Goal: Task Accomplishment & Management: Manage account settings

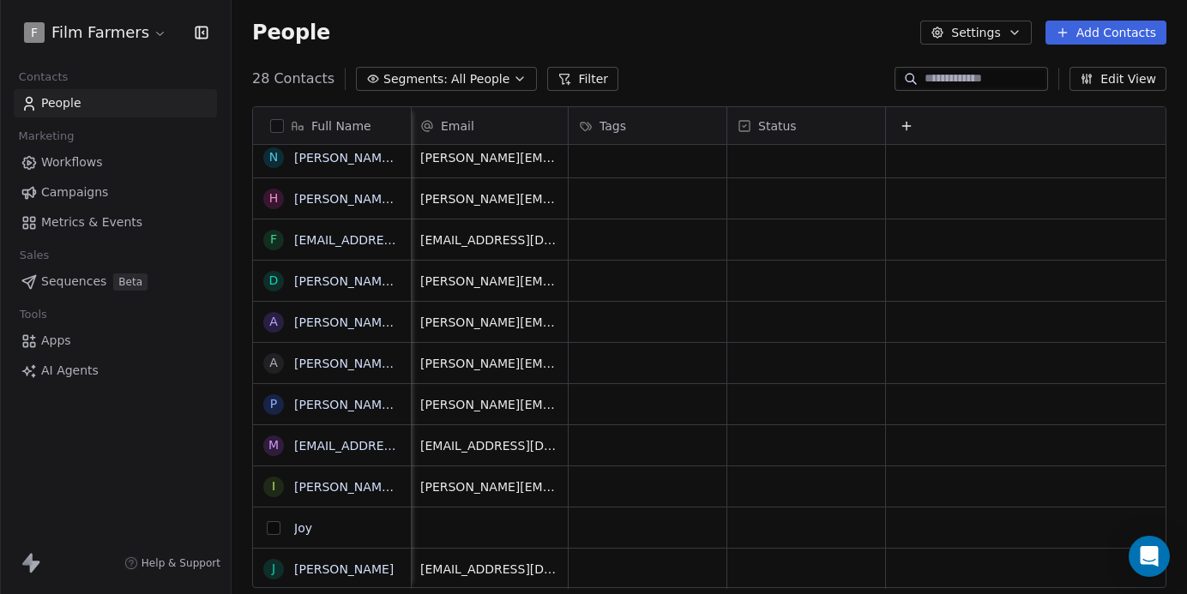
click at [268, 530] on button "grid" at bounding box center [274, 528] width 14 height 14
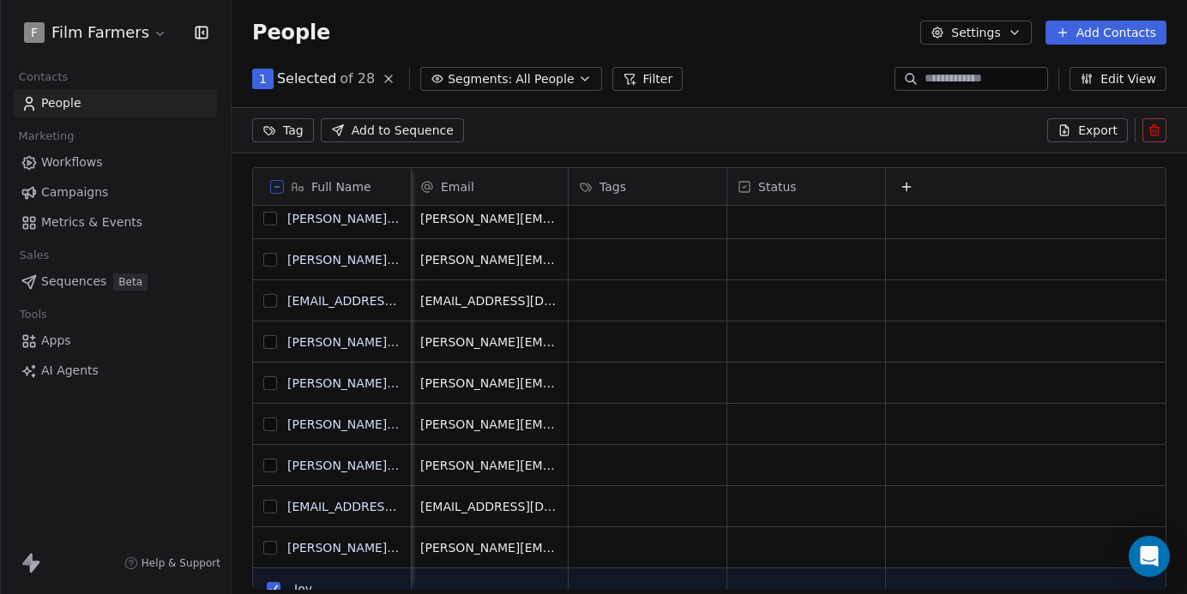
click at [1156, 129] on icon at bounding box center [1154, 130] width 14 height 14
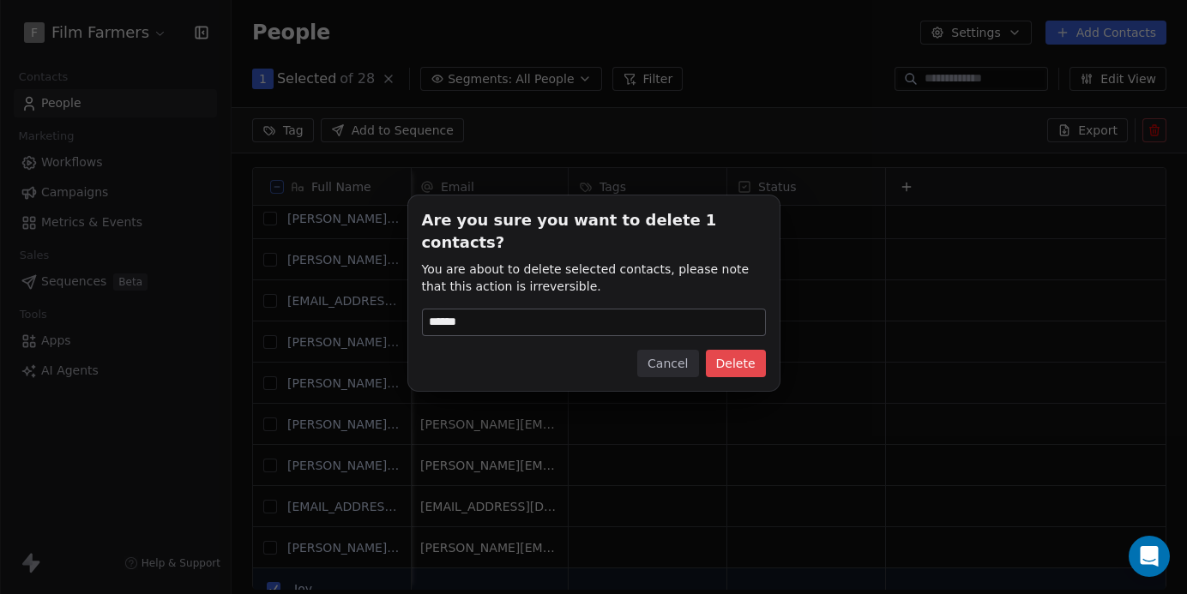
type input "******"
click at [720, 350] on button "Delete" at bounding box center [736, 363] width 60 height 27
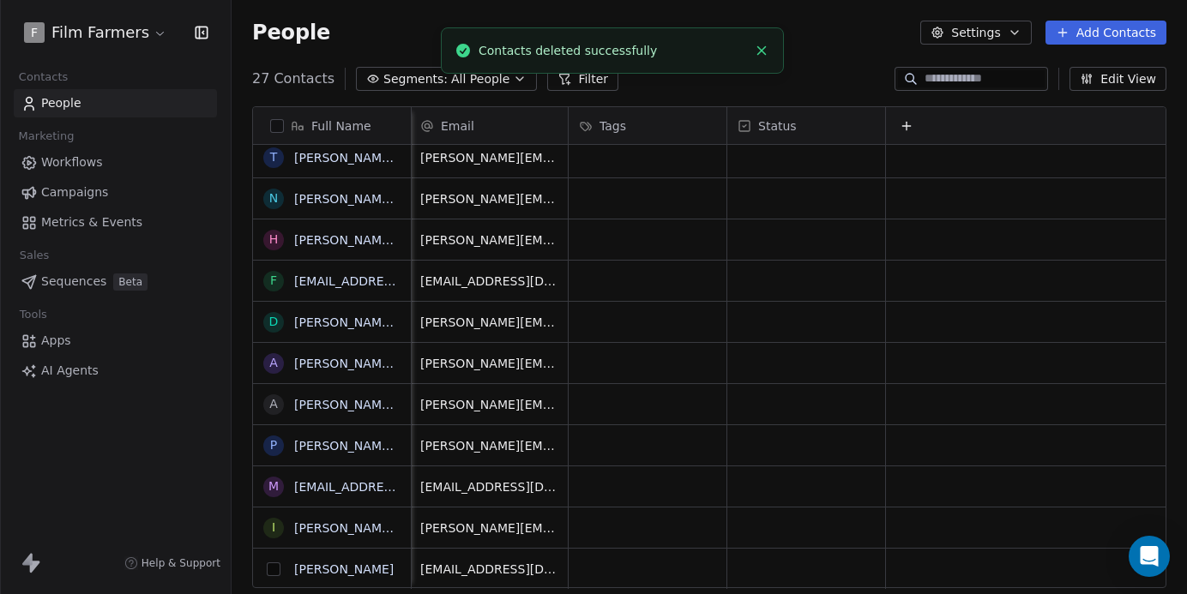
click at [274, 569] on button "grid" at bounding box center [274, 570] width 14 height 14
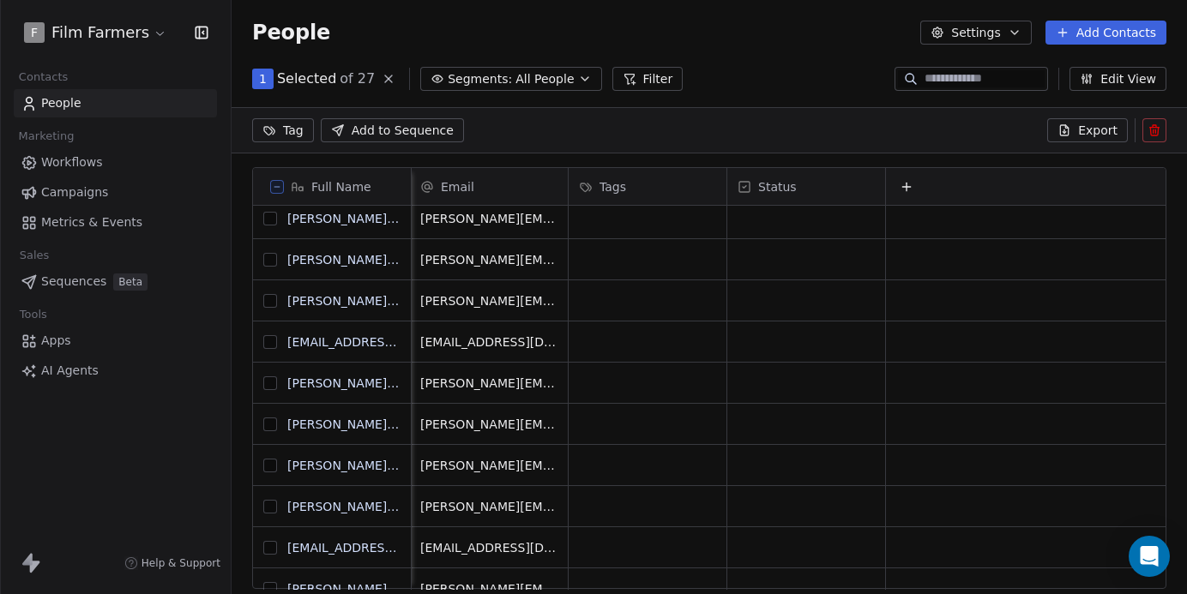
click at [1162, 128] on button at bounding box center [1154, 130] width 24 height 24
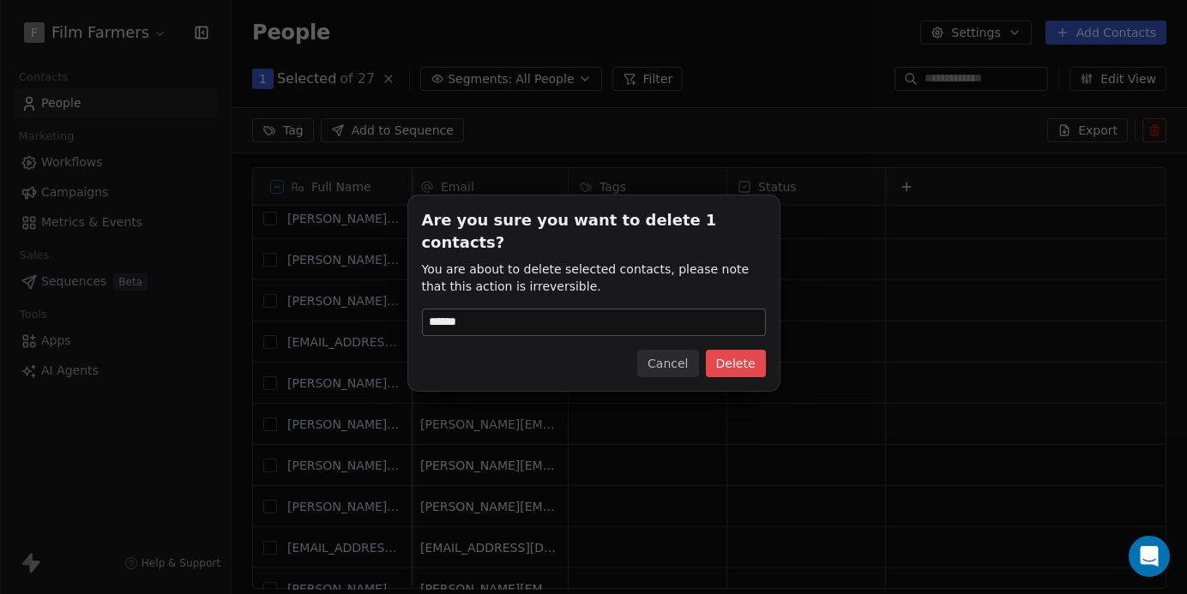
click at [749, 364] on button "Delete" at bounding box center [736, 363] width 60 height 27
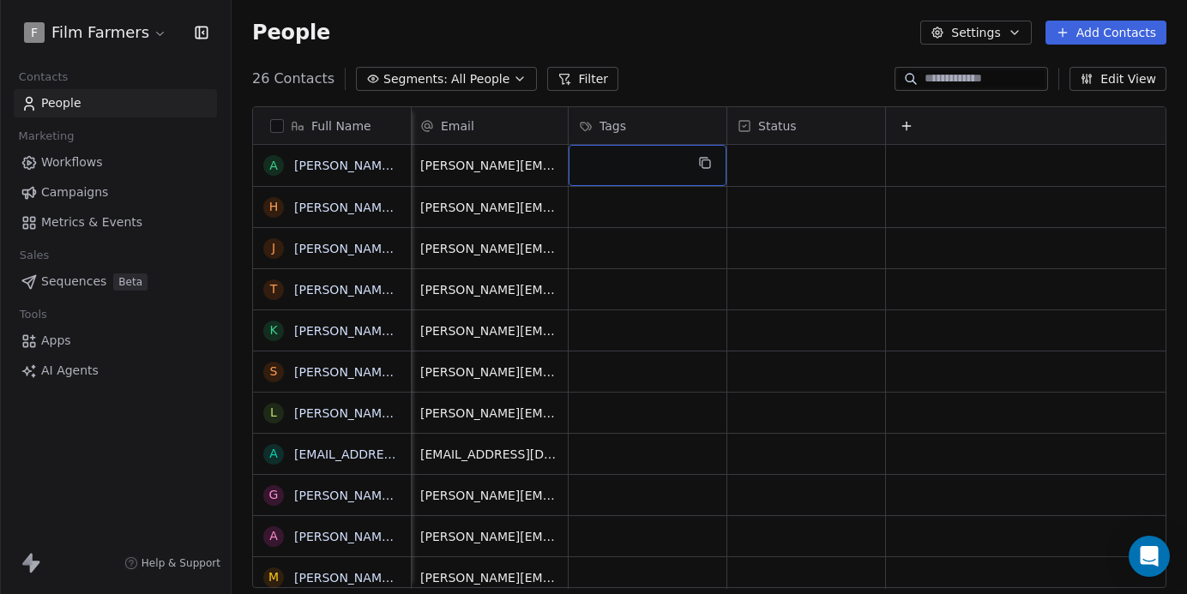
click at [671, 177] on div "grid" at bounding box center [648, 165] width 158 height 41
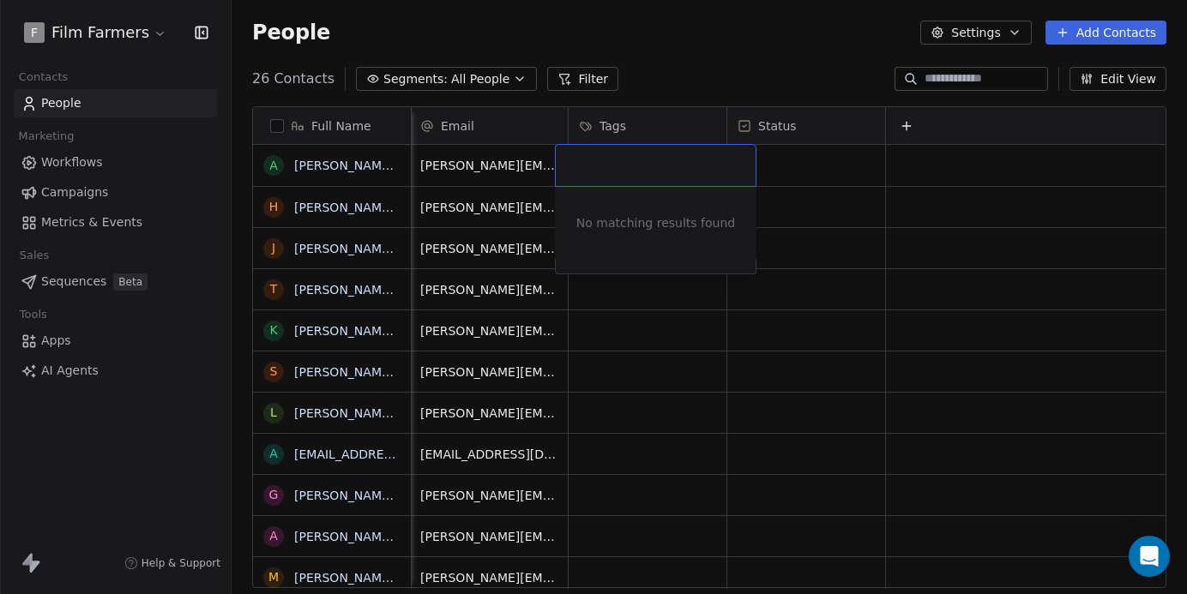
click at [800, 173] on html "F Film Farmers Contacts People Marketing Workflows Campaigns Metrics & Events S…" at bounding box center [593, 297] width 1187 height 594
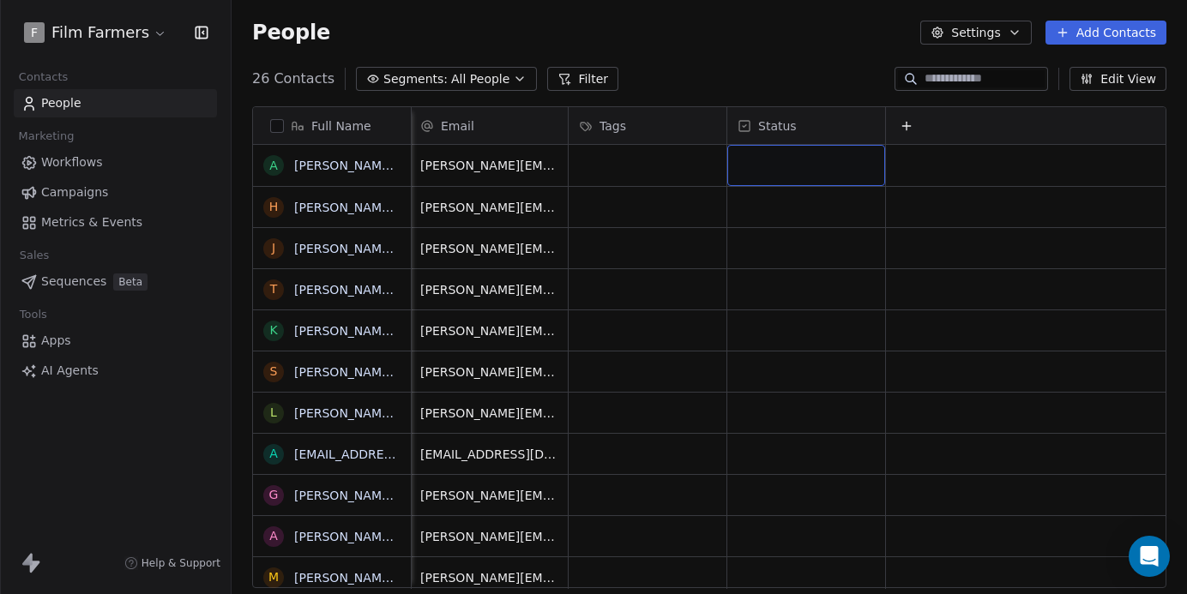
click at [790, 169] on div "grid" at bounding box center [806, 165] width 158 height 41
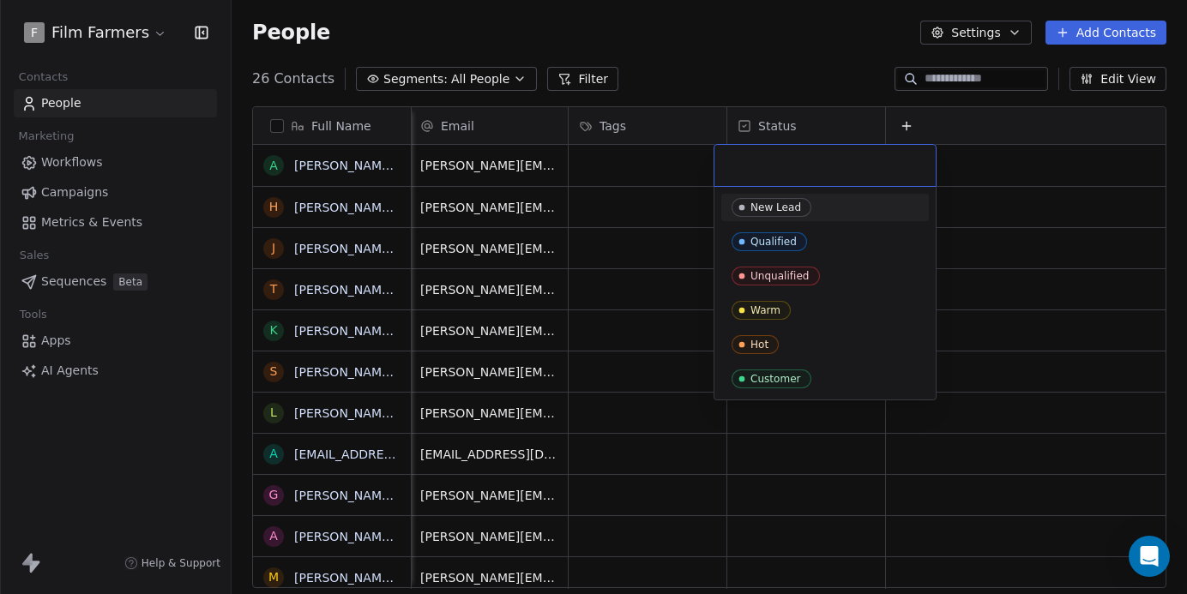
click at [721, 68] on html "F Film Farmers Contacts People Marketing Workflows Campaigns Metrics & Events S…" at bounding box center [593, 297] width 1187 height 594
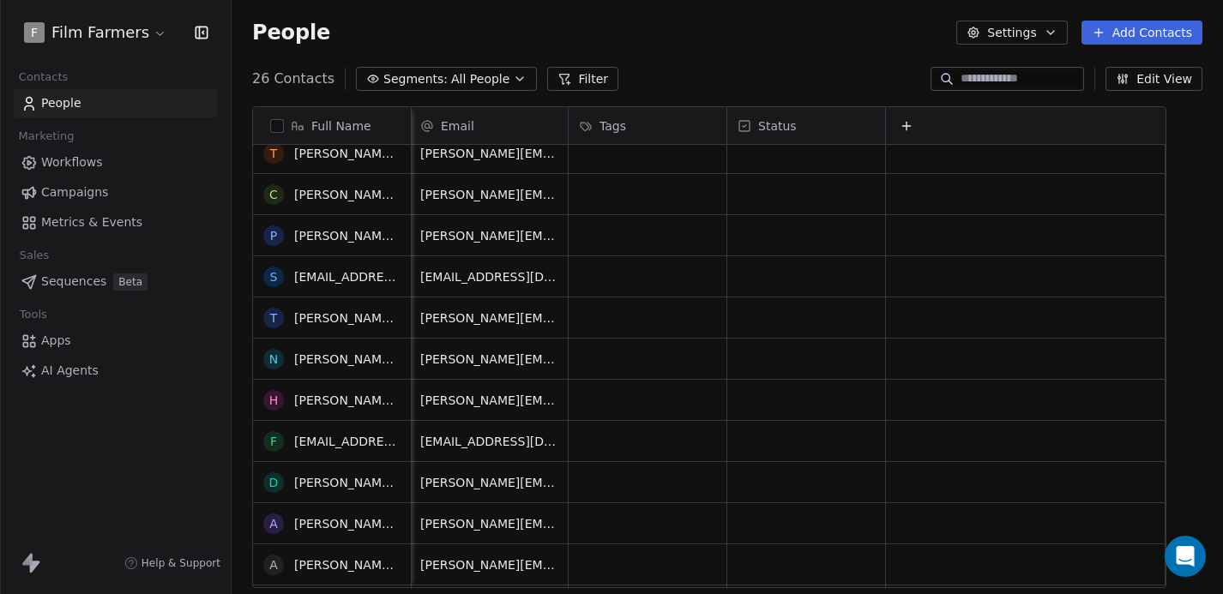
scroll to position [507, 0]
